Goal: Information Seeking & Learning: Learn about a topic

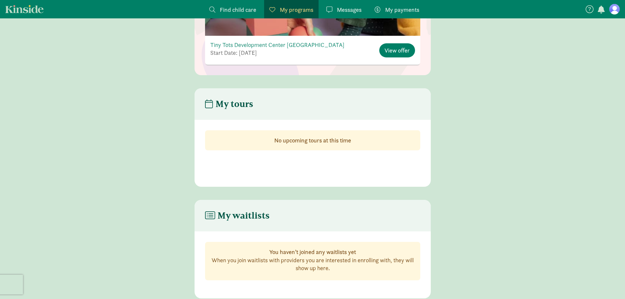
scroll to position [79, 0]
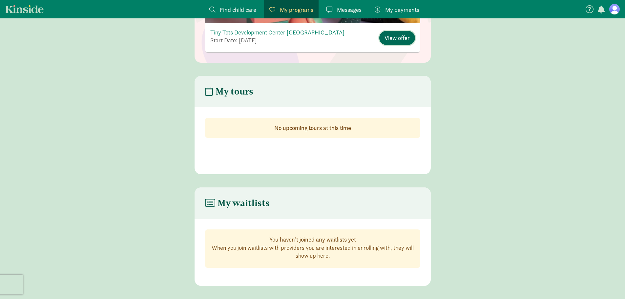
click at [398, 43] on button "View offer" at bounding box center [397, 38] width 36 height 14
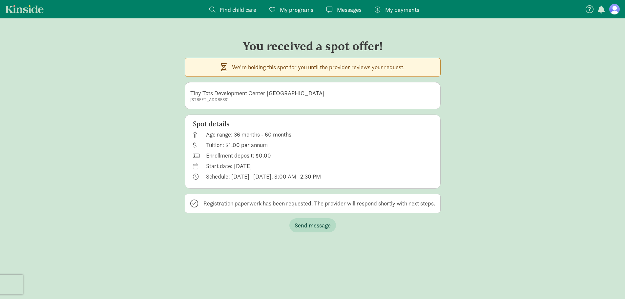
click at [616, 9] on figure at bounding box center [614, 9] width 11 height 11
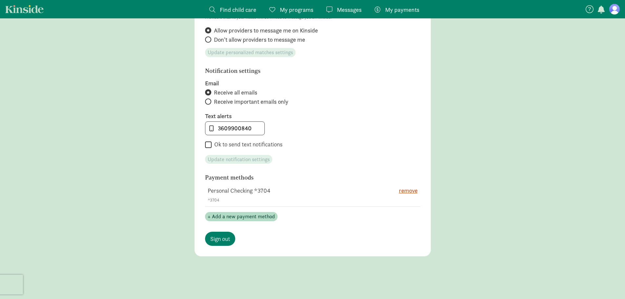
scroll to position [302, 0]
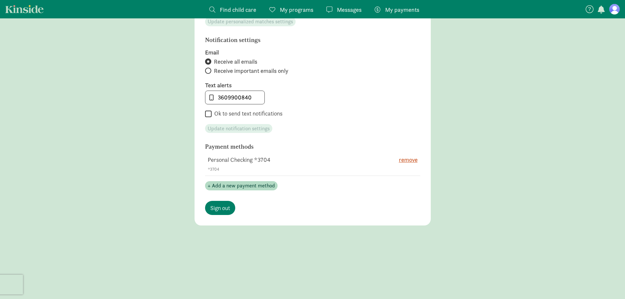
click at [610, 12] on figure at bounding box center [614, 9] width 11 height 11
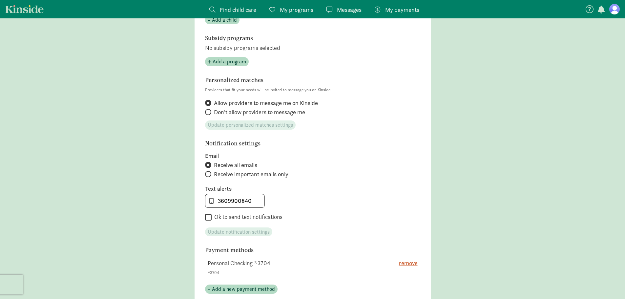
scroll to position [127, 0]
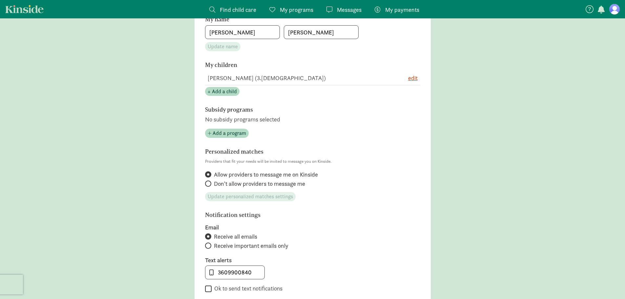
click at [25, 9] on link "Kinside" at bounding box center [24, 9] width 38 height 8
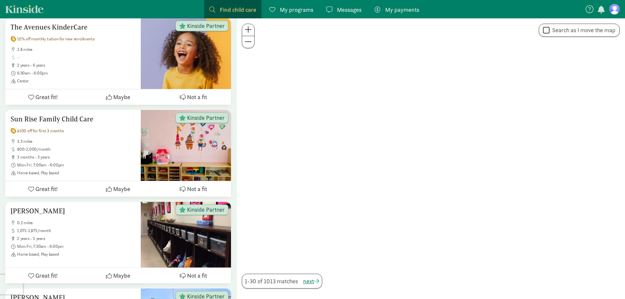
scroll to position [114, 0]
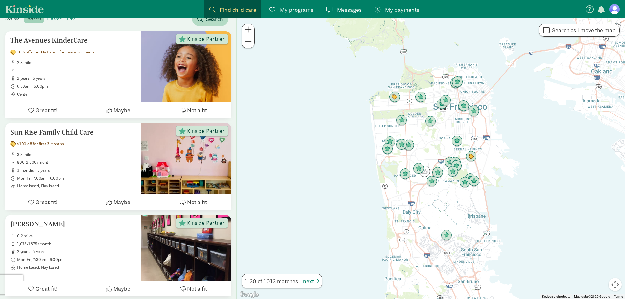
click at [296, 11] on span "My programs" at bounding box center [296, 9] width 33 height 9
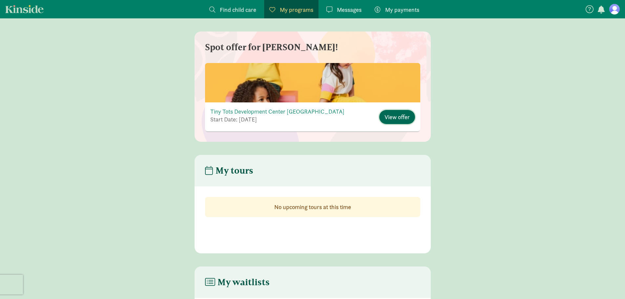
click at [395, 117] on span "View offer" at bounding box center [397, 117] width 25 height 9
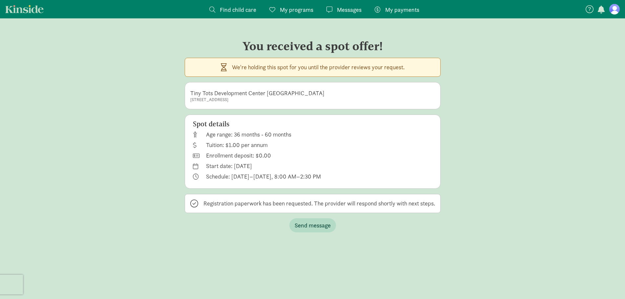
click at [355, 133] on div "Spot details Age range: 36 months - 60 months Tuition: $1.00 per annum Enrollme…" at bounding box center [313, 152] width 256 height 74
